Goal: Information Seeking & Learning: Learn about a topic

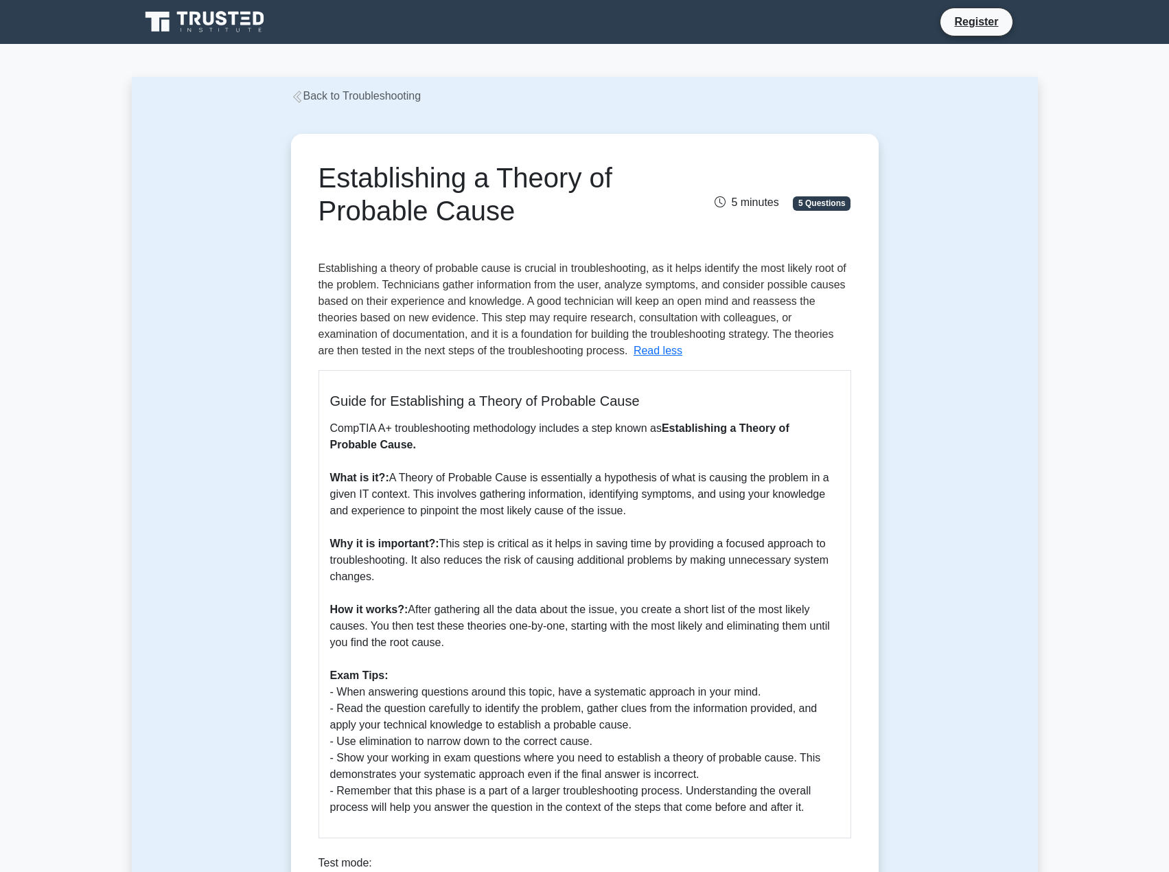
click at [828, 393] on h5 "Guide for Establishing a Theory of Probable Cause" at bounding box center [584, 401] width 509 height 16
click at [560, 509] on p "CompTIA A+ troubleshooting methodology includes a step known as Establishing a …" at bounding box center [584, 617] width 509 height 395
click at [634, 351] on button "Read less" at bounding box center [658, 351] width 49 height 16
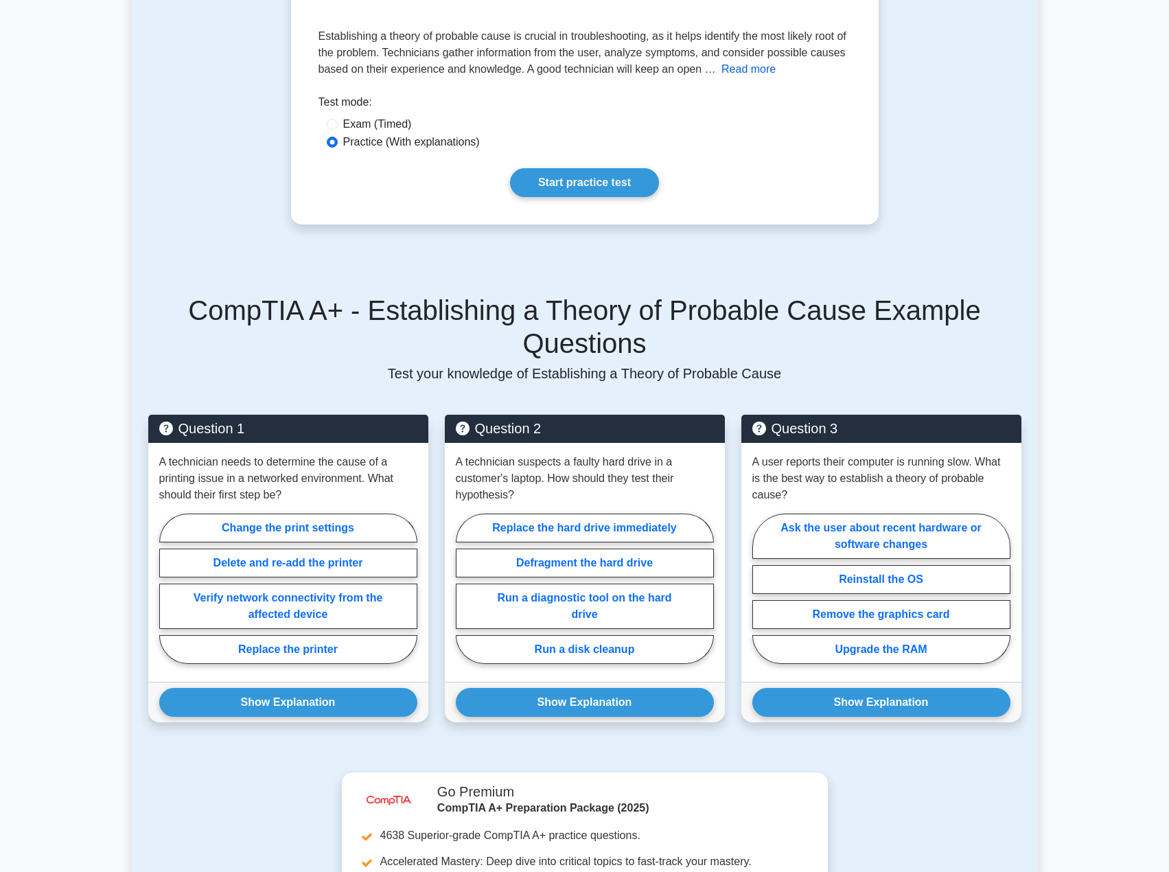
scroll to position [260, 0]
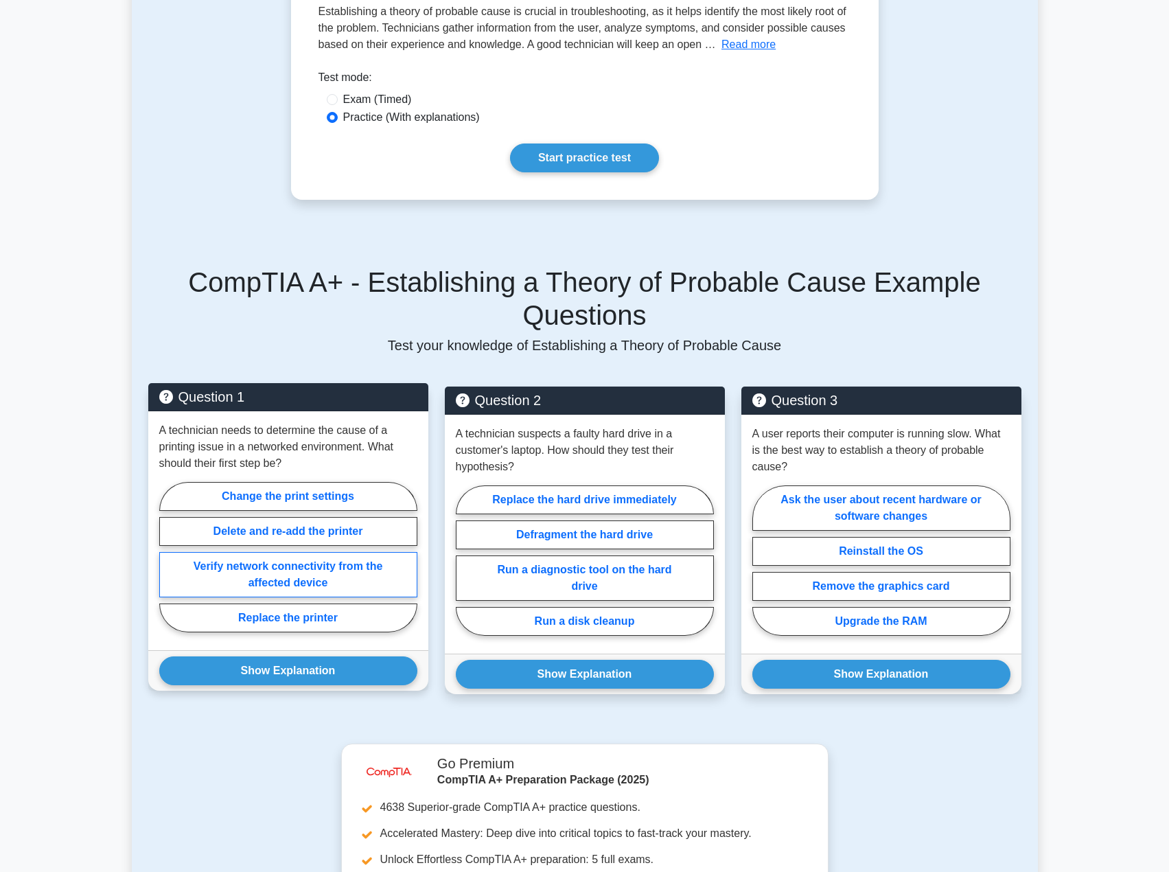
click at [304, 552] on label "Verify network connectivity from the affected device" at bounding box center [288, 574] width 258 height 45
click at [168, 557] on input "Verify network connectivity from the affected device" at bounding box center [163, 561] width 9 height 9
radio input "true"
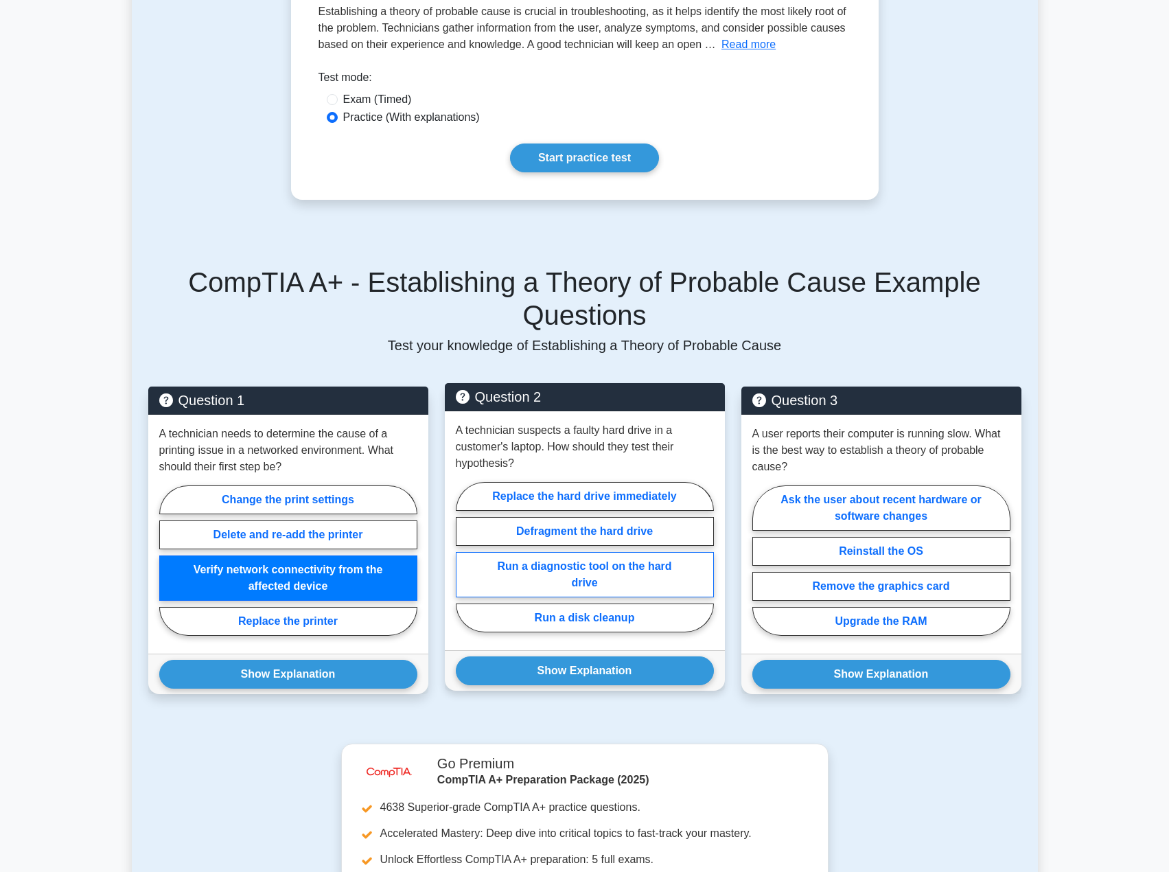
click at [586, 552] on label "Run a diagnostic tool on the hard drive" at bounding box center [585, 574] width 258 height 45
click at [465, 557] on input "Run a diagnostic tool on the hard drive" at bounding box center [460, 561] width 9 height 9
radio input "true"
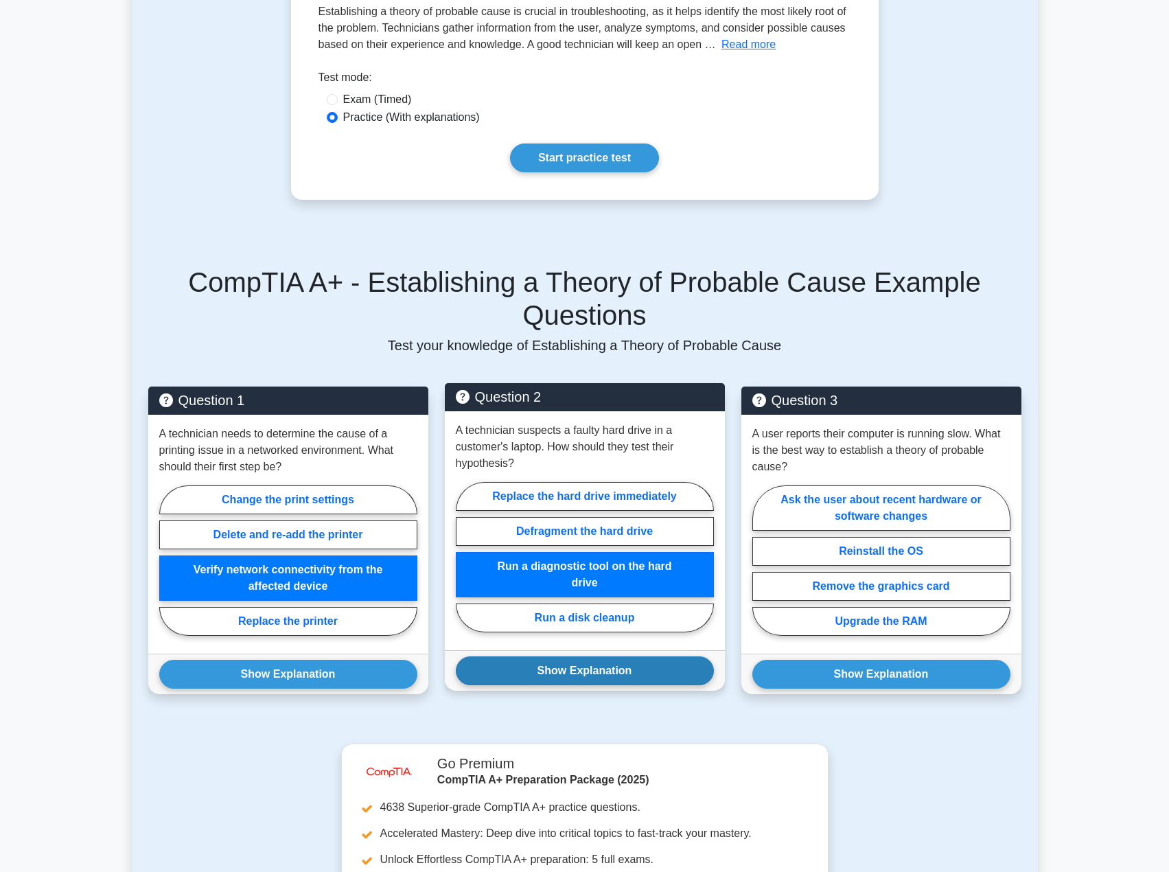
click at [576, 656] on button "Show Explanation" at bounding box center [585, 670] width 258 height 29
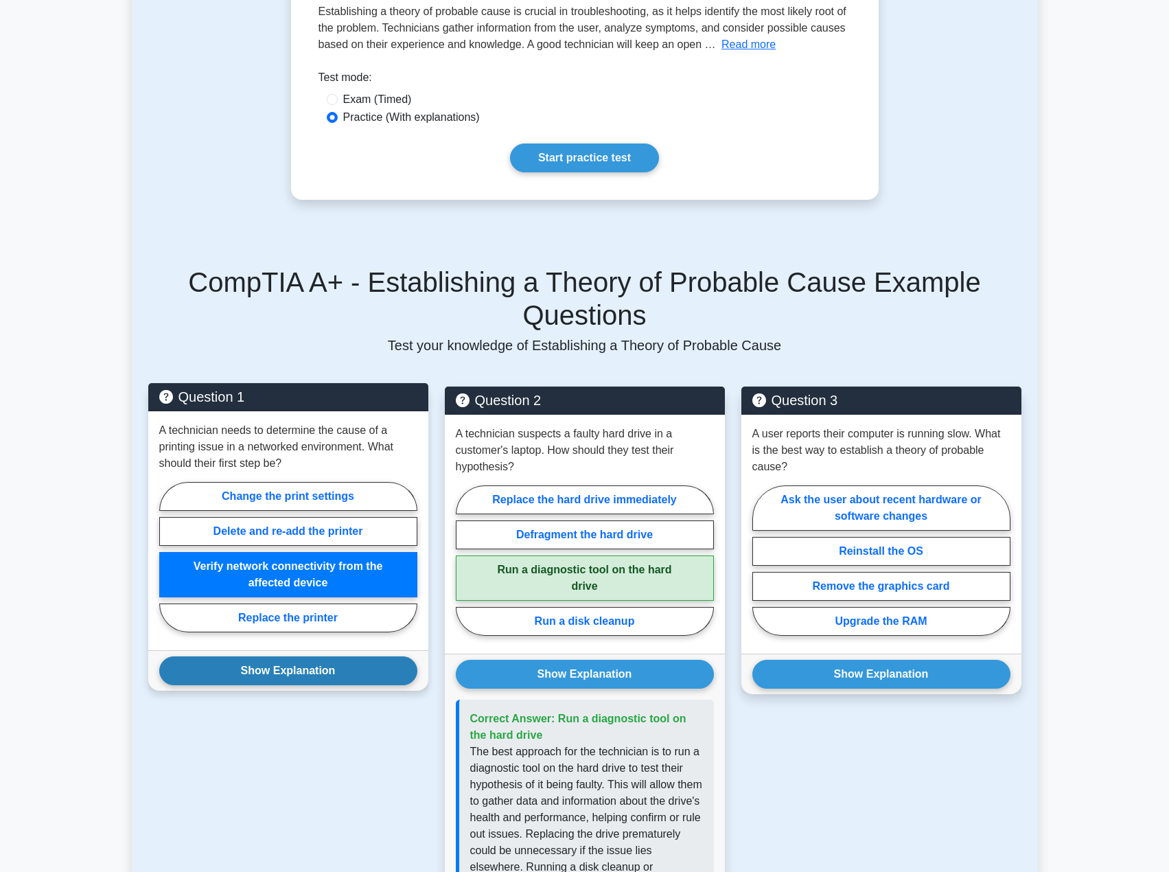
click at [338, 656] on button "Show Explanation" at bounding box center [288, 670] width 258 height 29
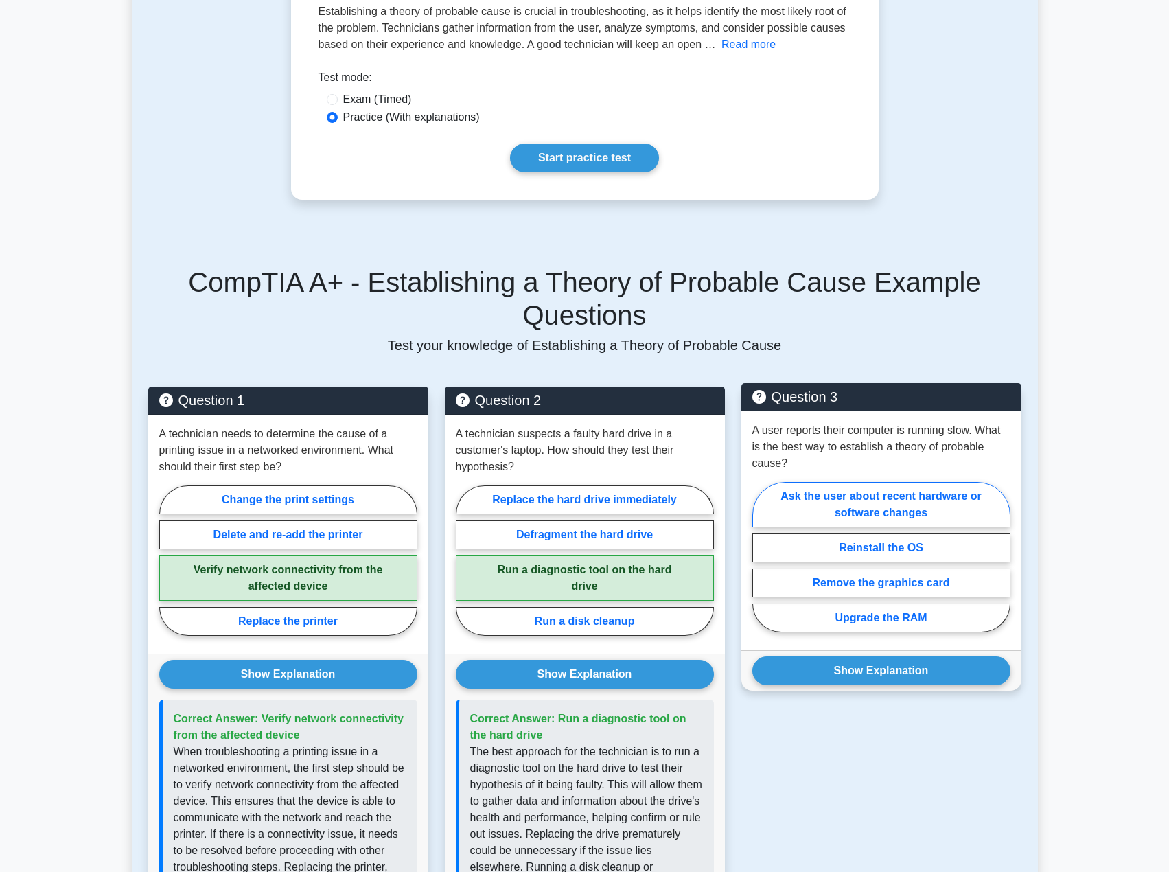
click at [875, 482] on label "Ask the user about recent hardware or software changes" at bounding box center [881, 504] width 258 height 45
click at [761, 557] on input "Ask the user about recent hardware or software changes" at bounding box center [756, 561] width 9 height 9
radio input "true"
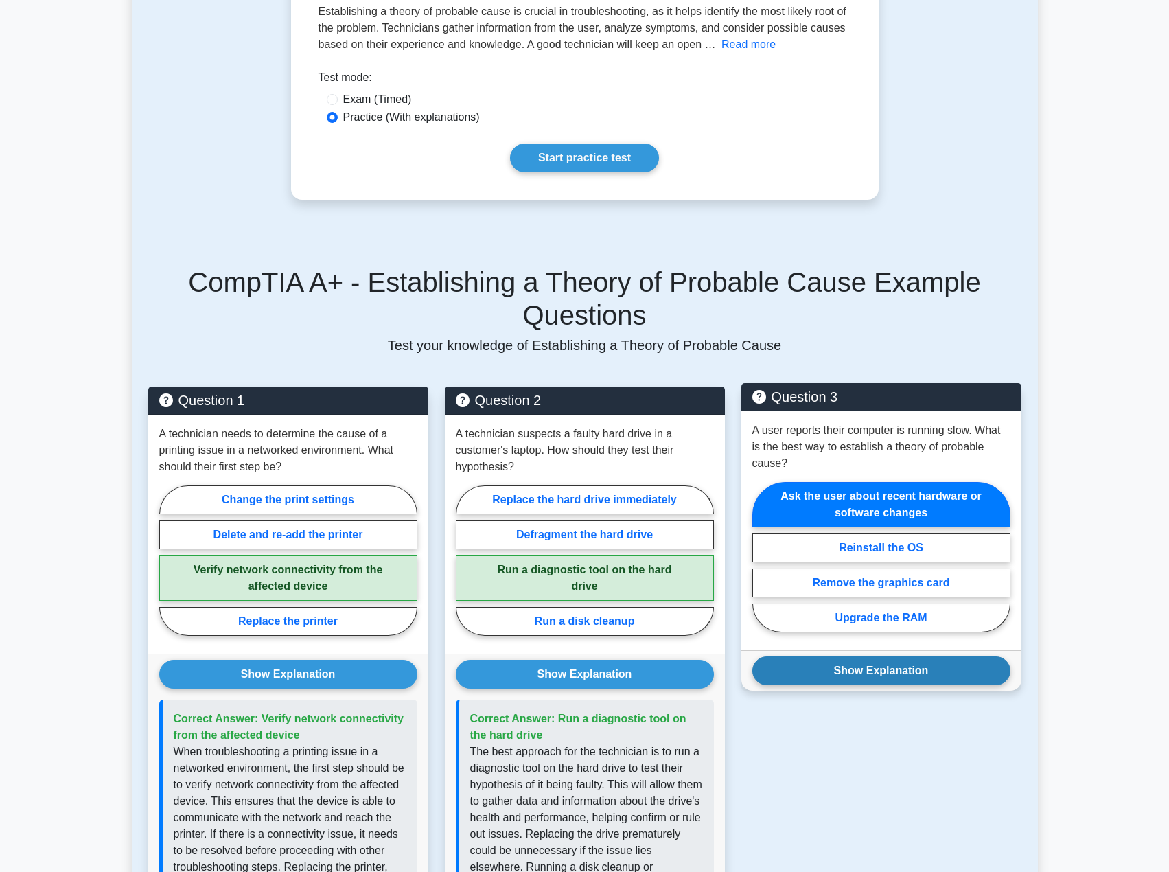
click at [886, 656] on button "Show Explanation" at bounding box center [881, 670] width 258 height 29
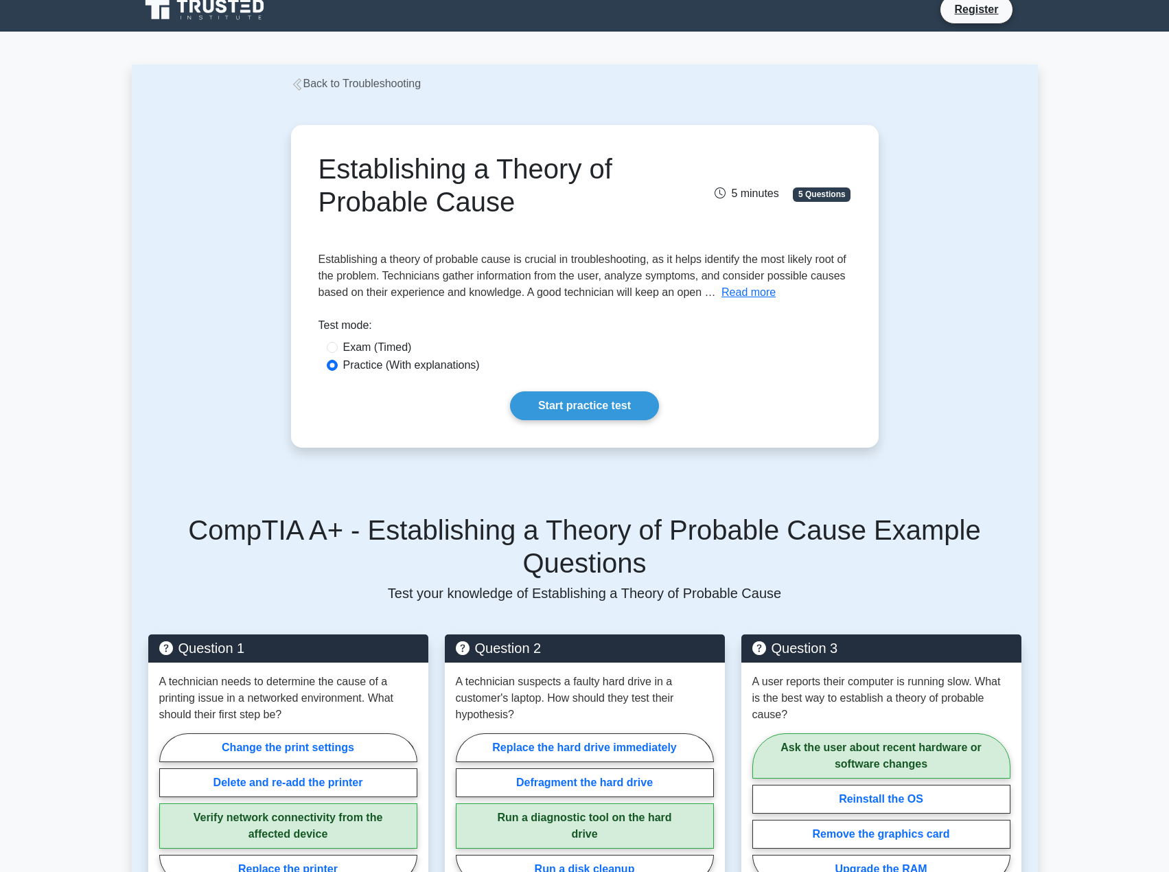
scroll to position [0, 0]
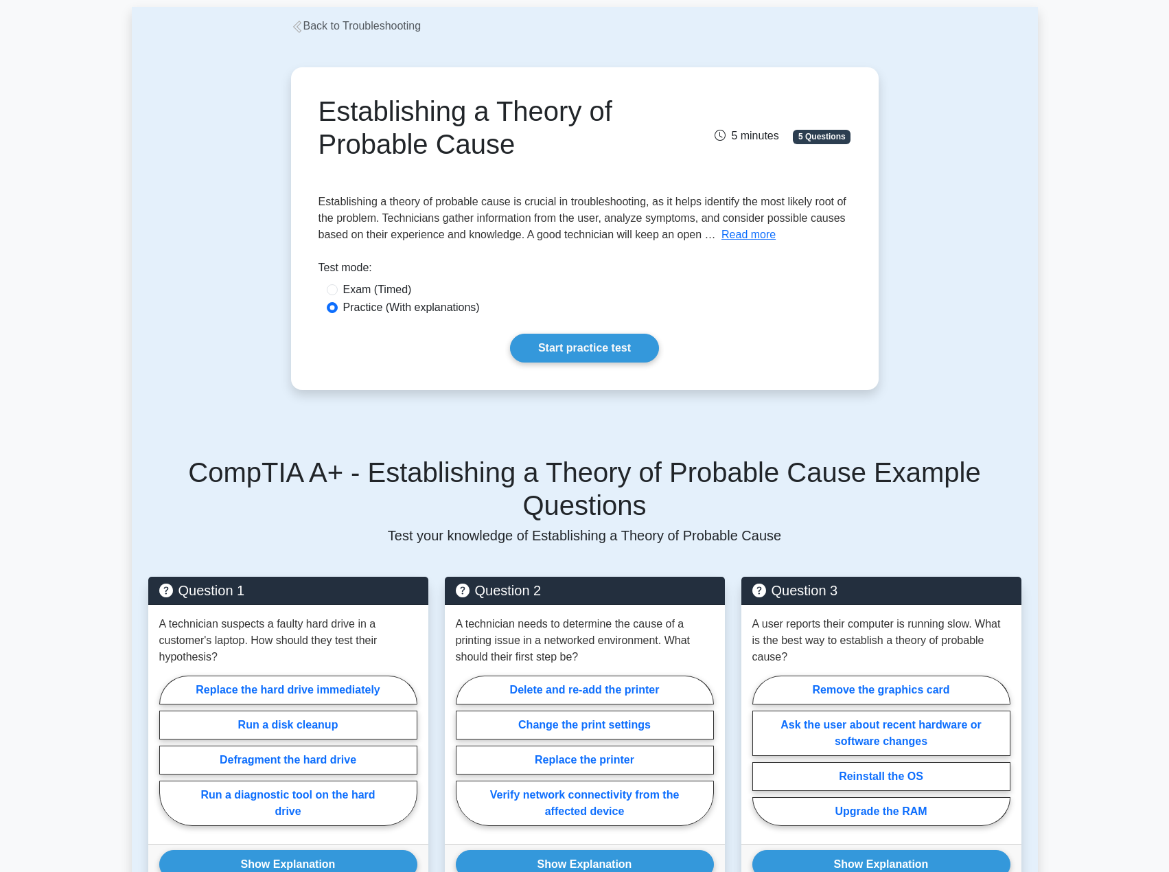
scroll to position [69, 0]
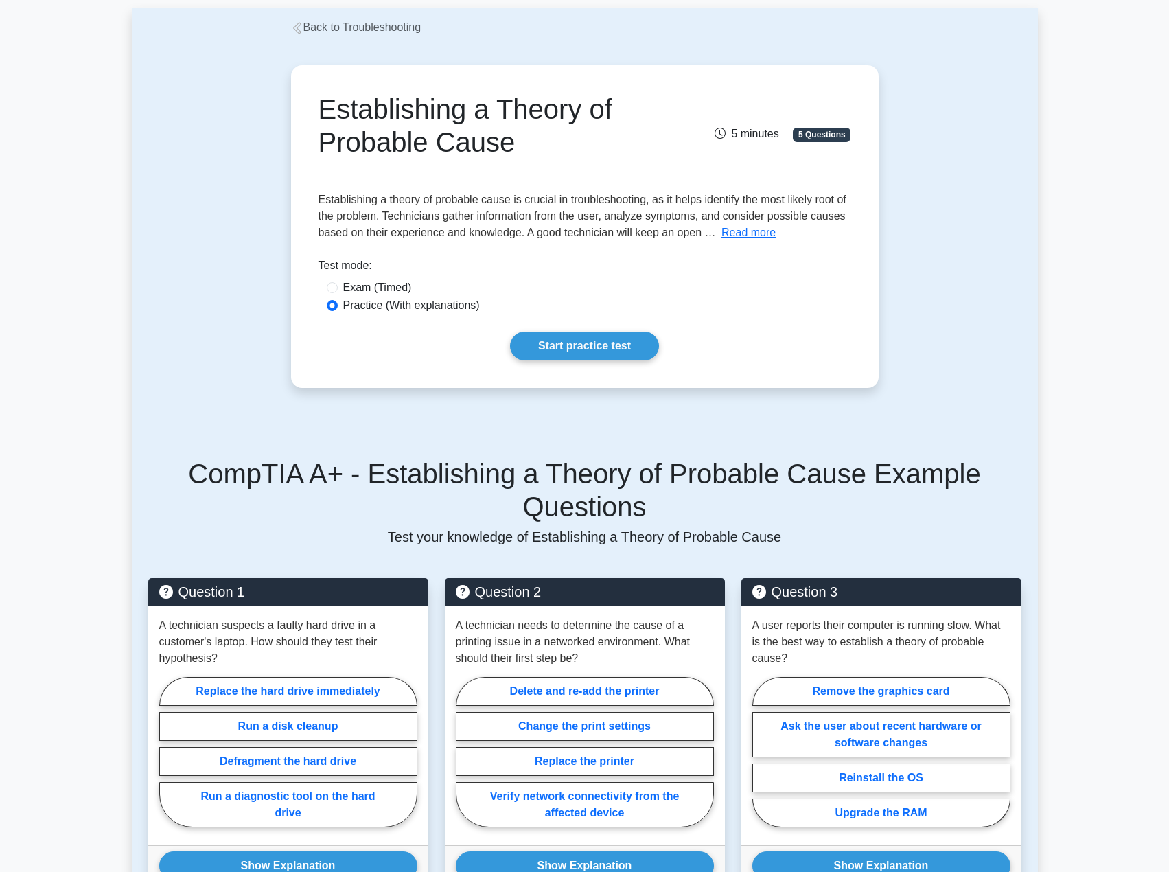
click at [750, 233] on button "Read more" at bounding box center [749, 232] width 54 height 16
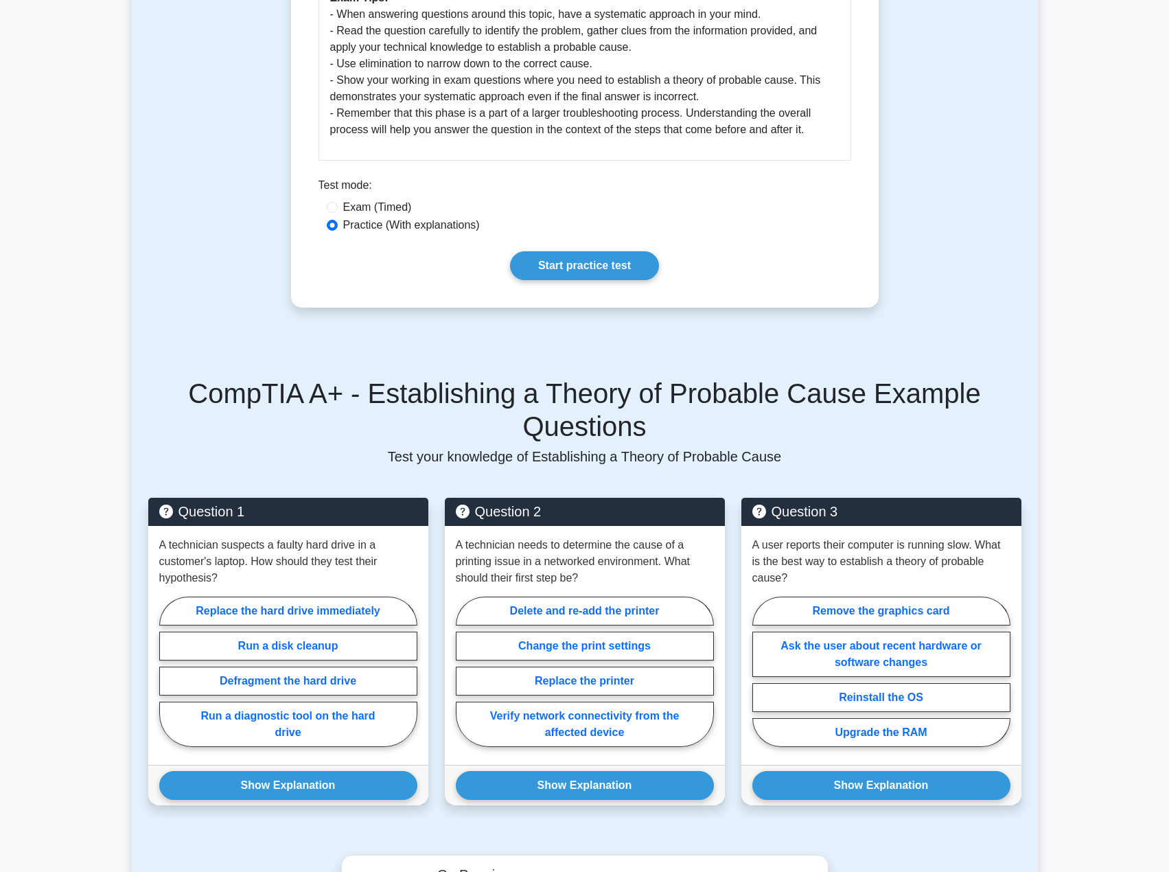
scroll to position [686, 0]
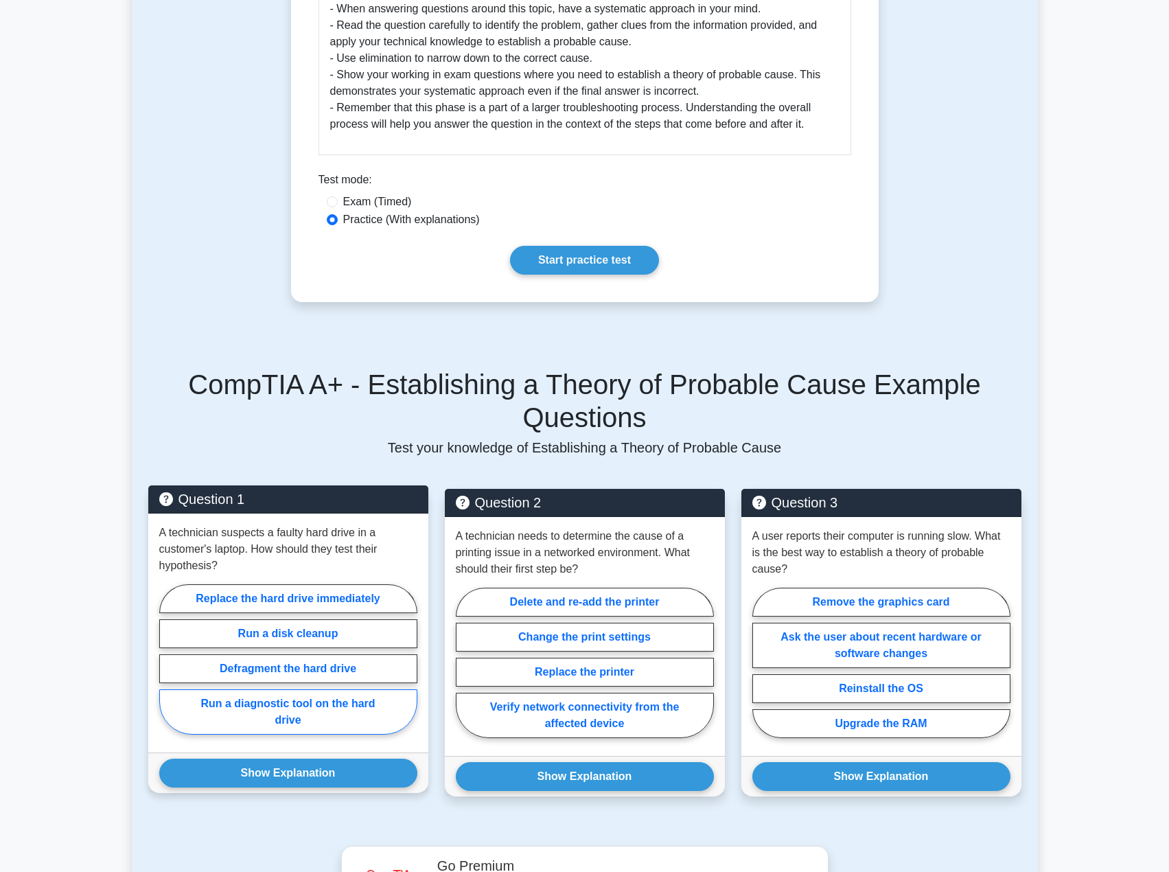
click at [287, 689] on label "Run a diagnostic tool on the hard drive" at bounding box center [288, 711] width 258 height 45
click at [168, 668] on input "Run a diagnostic tool on the hard drive" at bounding box center [163, 663] width 9 height 9
radio input "true"
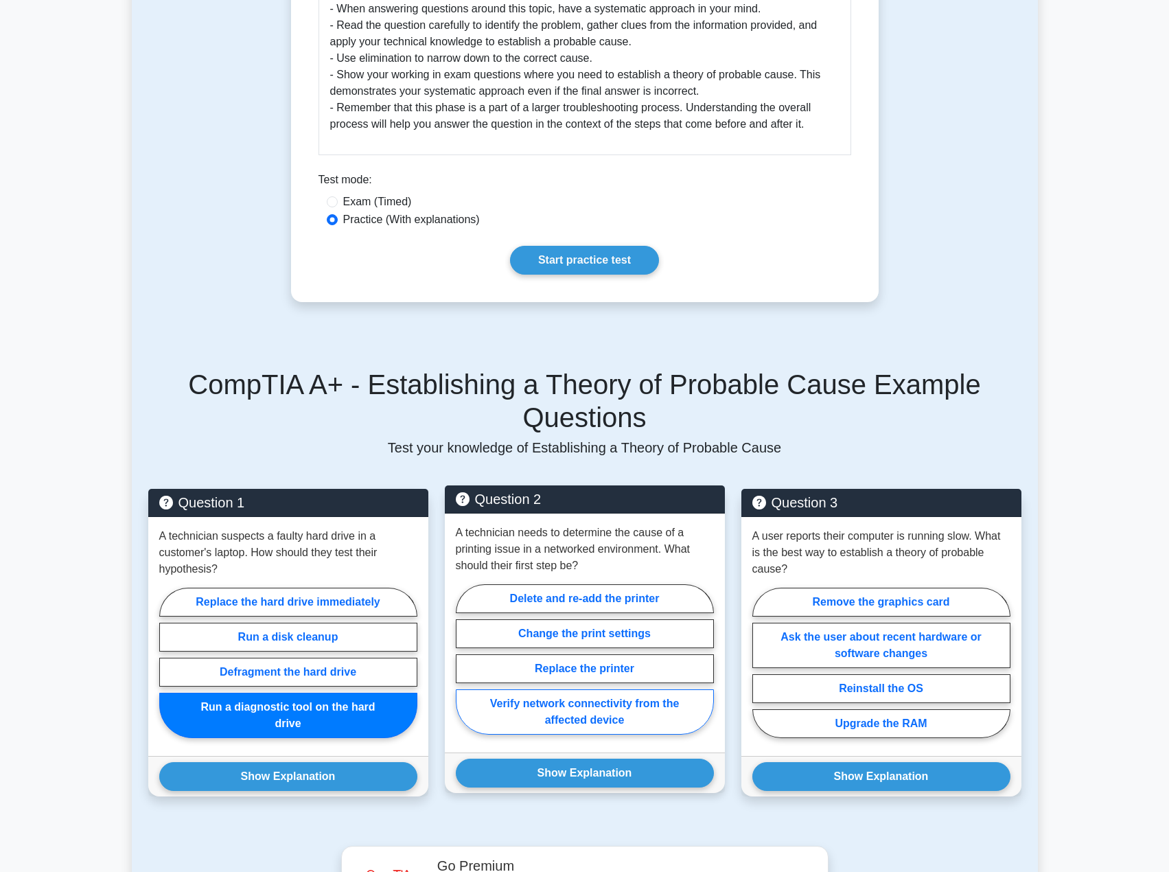
click at [576, 689] on label "Verify network connectivity from the affected device" at bounding box center [585, 711] width 258 height 45
click at [465, 668] on input "Verify network connectivity from the affected device" at bounding box center [460, 663] width 9 height 9
radio input "true"
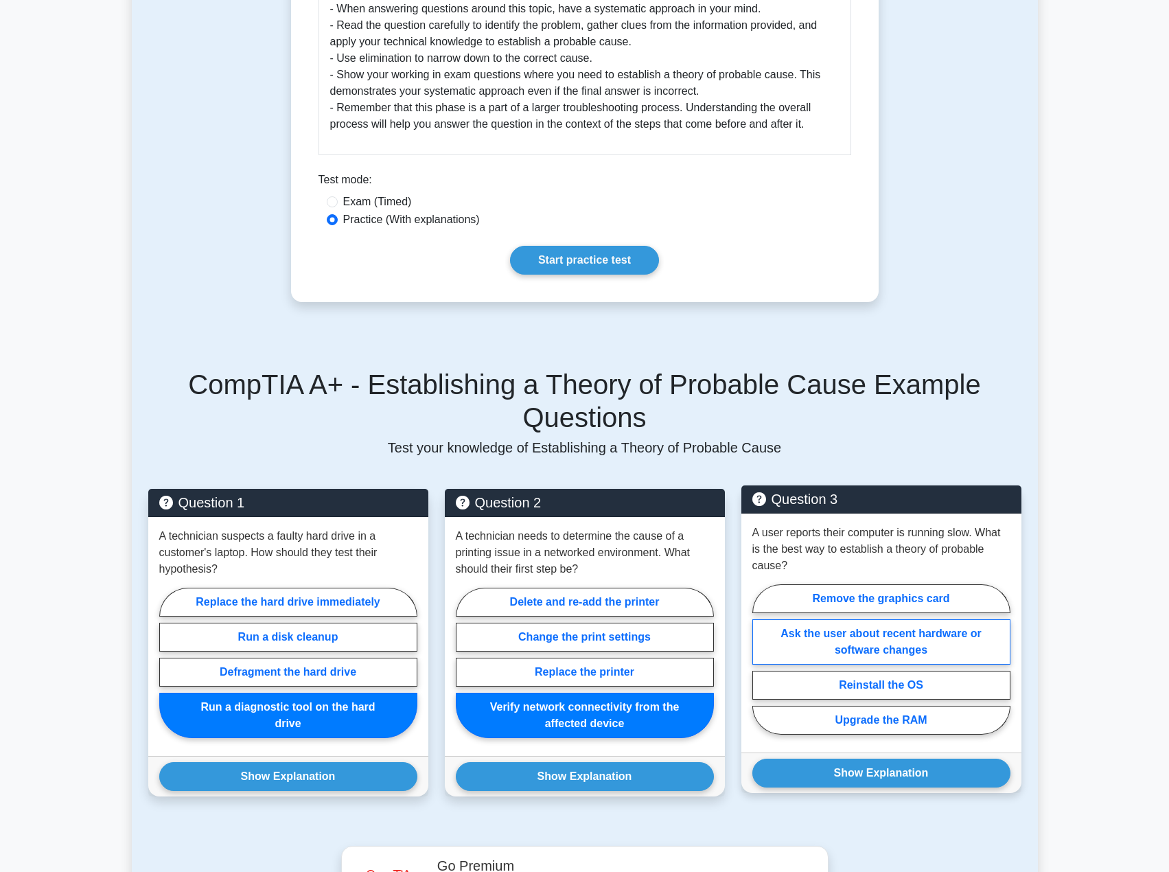
click at [884, 619] on label "Ask the user about recent hardware or software changes" at bounding box center [881, 641] width 258 height 45
click at [761, 659] on input "Ask the user about recent hardware or software changes" at bounding box center [756, 663] width 9 height 9
radio input "true"
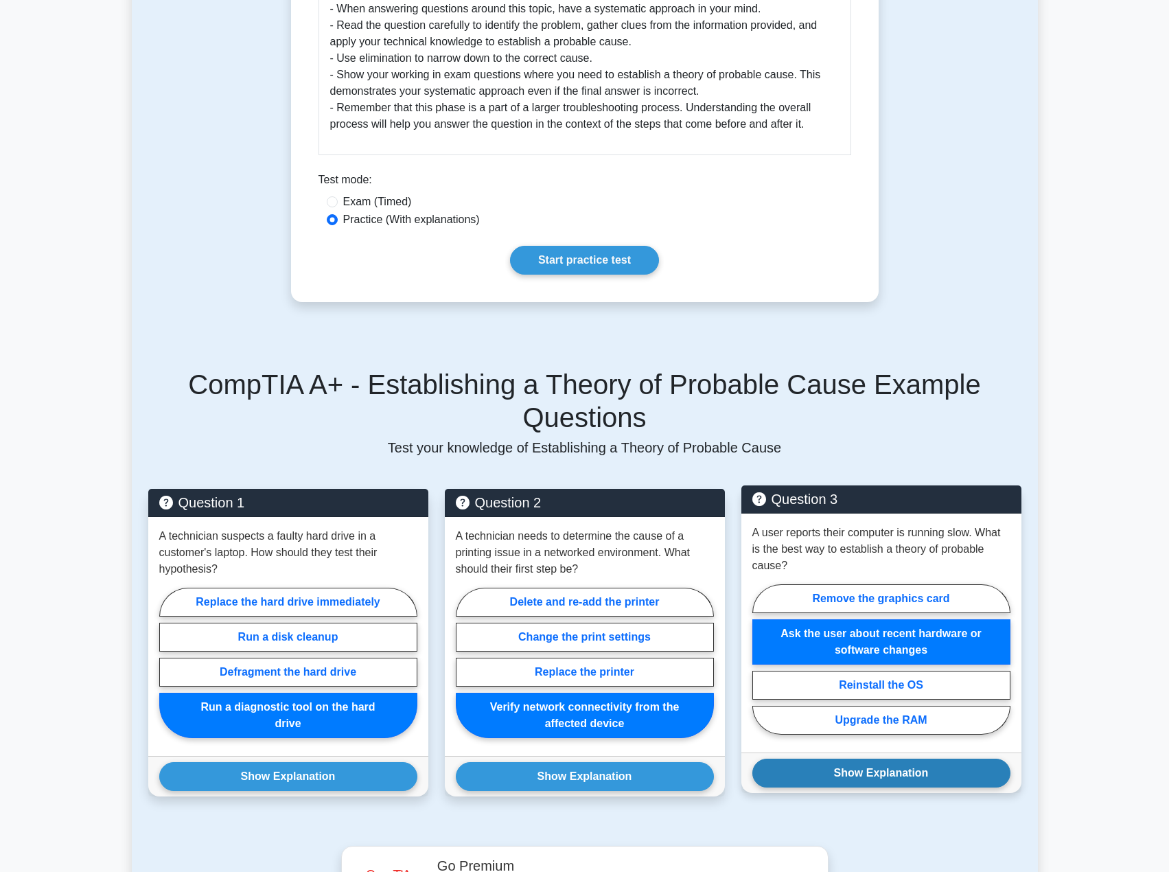
click at [868, 759] on button "Show Explanation" at bounding box center [881, 773] width 258 height 29
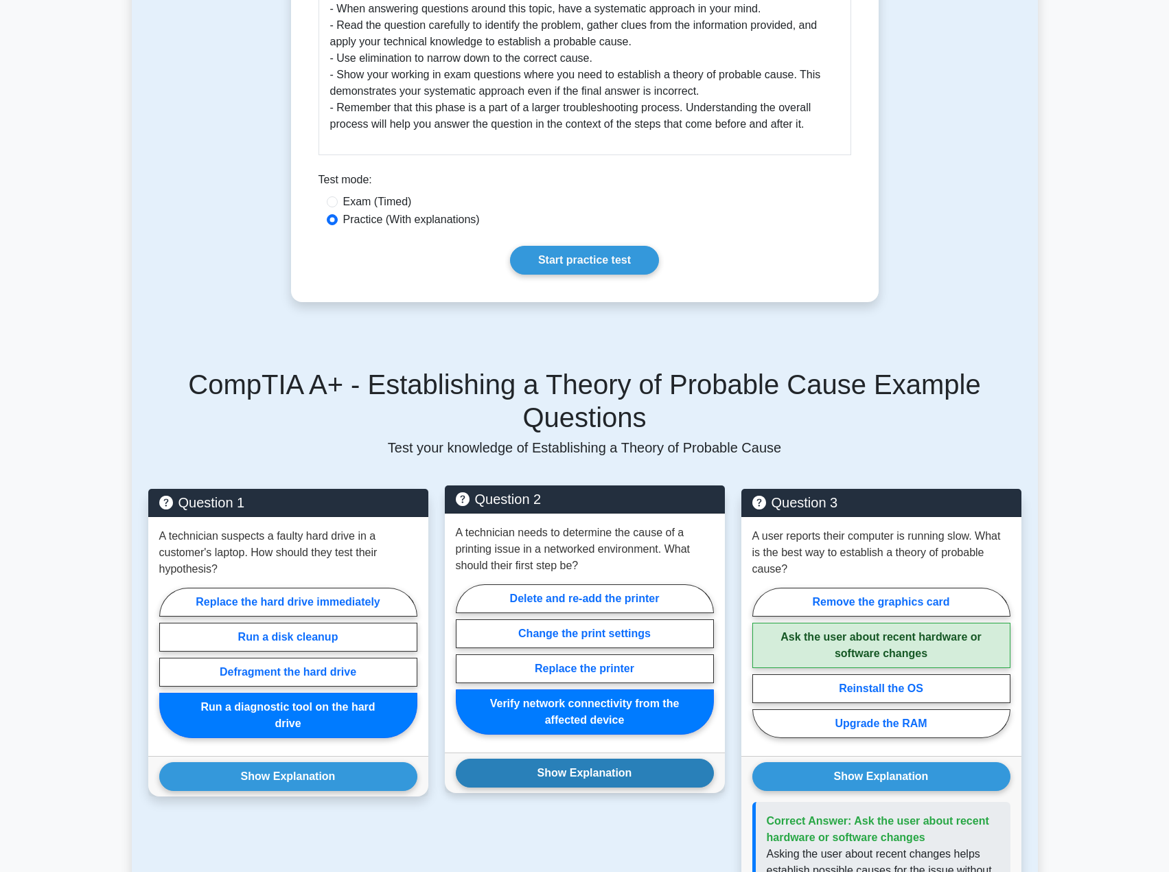
click at [605, 759] on button "Show Explanation" at bounding box center [585, 773] width 258 height 29
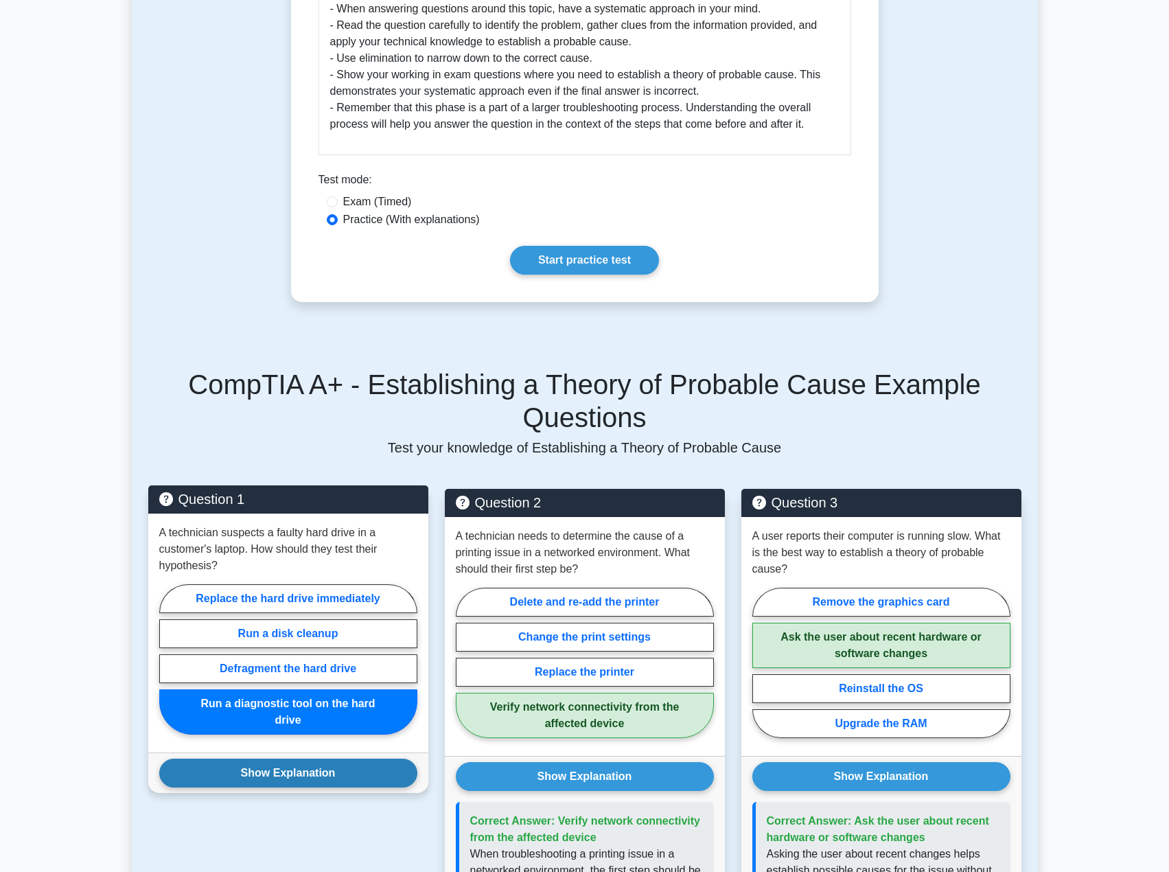
click at [354, 759] on button "Show Explanation" at bounding box center [288, 773] width 258 height 29
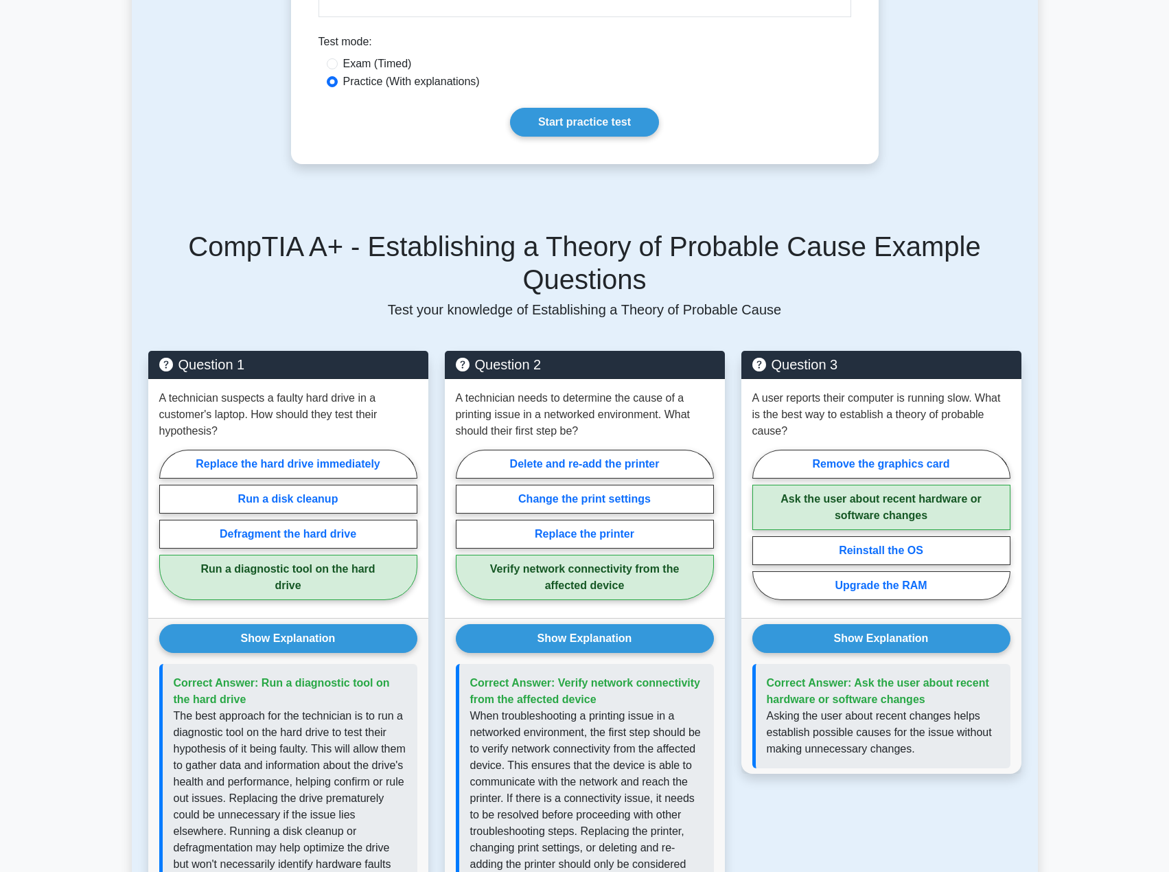
scroll to position [892, 0]
